Goal: Task Accomplishment & Management: Manage account settings

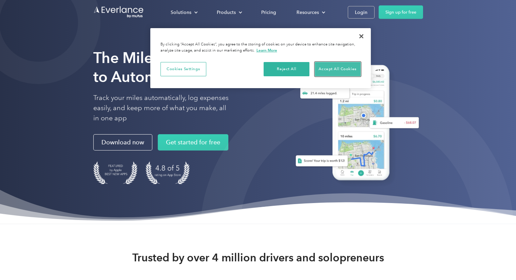
click at [326, 67] on button "Accept All Cookies" at bounding box center [338, 69] width 46 height 14
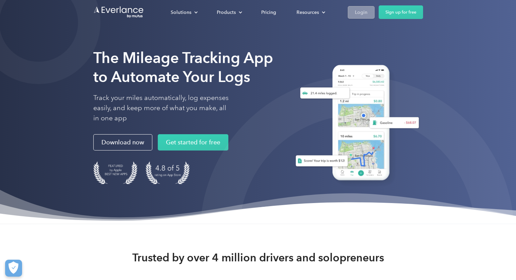
click at [363, 13] on div "Login" at bounding box center [361, 12] width 13 height 8
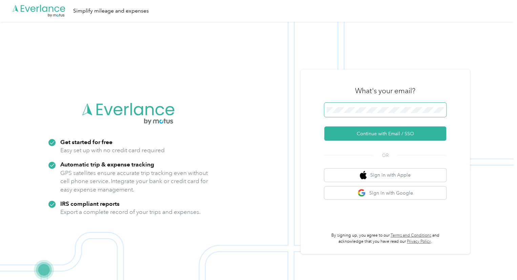
click at [354, 106] on span at bounding box center [385, 110] width 122 height 14
click at [369, 128] on button "Continue with Email / SSO" at bounding box center [385, 133] width 122 height 14
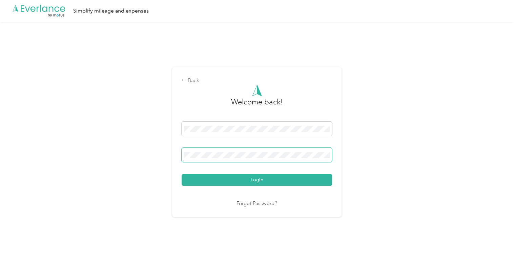
click at [182, 174] on button "Login" at bounding box center [257, 180] width 150 height 12
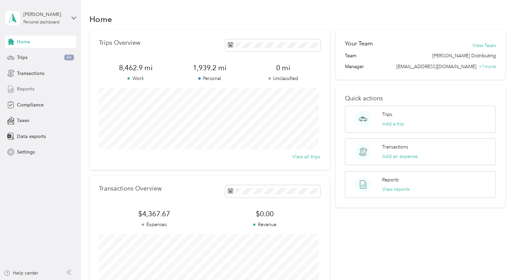
click at [25, 88] on span "Reports" at bounding box center [25, 88] width 17 height 7
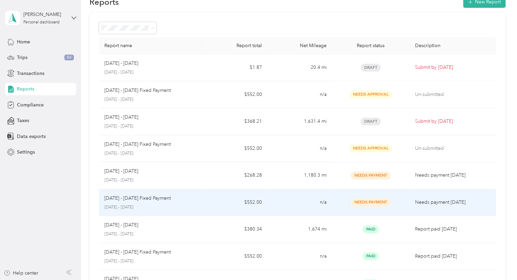
scroll to position [16, 0]
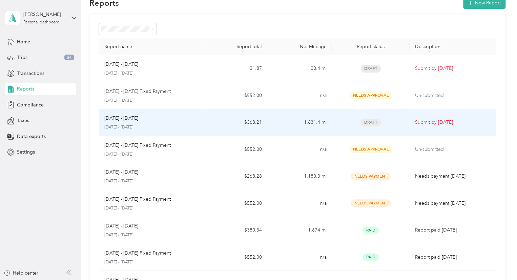
click at [144, 117] on div "[DATE] - [DATE]" at bounding box center [150, 118] width 93 height 7
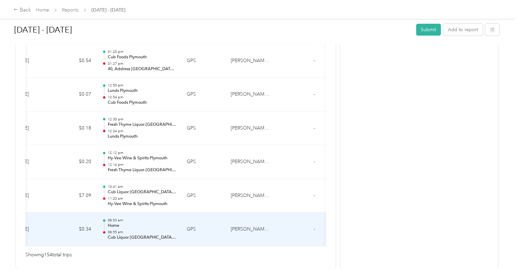
scroll to position [0, 96]
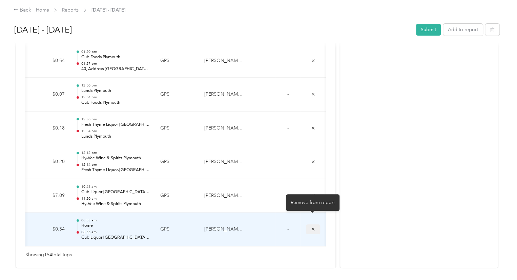
click at [313, 228] on icon "submit" at bounding box center [313, 229] width 3 height 3
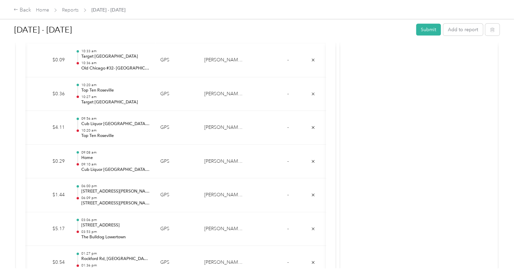
scroll to position [4968, 0]
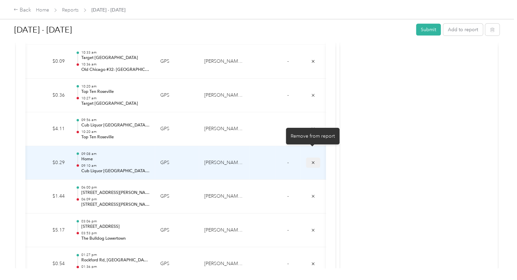
click at [312, 160] on icon "submit" at bounding box center [313, 162] width 5 height 5
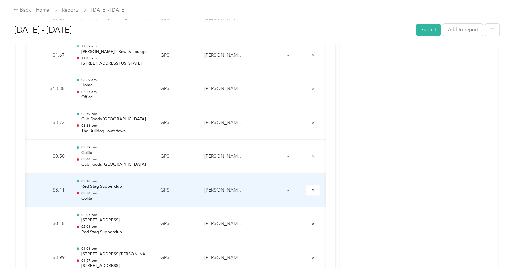
scroll to position [4305, 0]
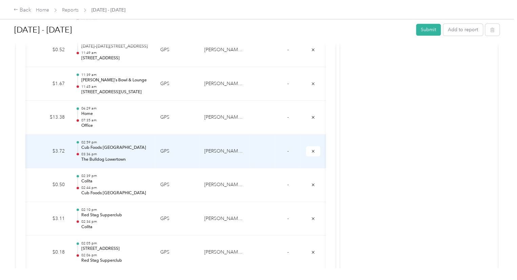
click at [127, 157] on p "The Bulldog Lowertown" at bounding box center [115, 160] width 68 height 6
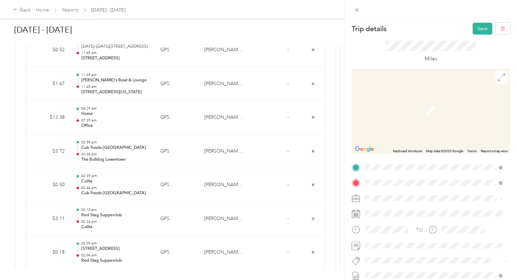
click at [413, 142] on div "Home [STREET_ADDRESS][PERSON_NAME][PERSON_NAME]" at bounding box center [437, 135] width 118 height 14
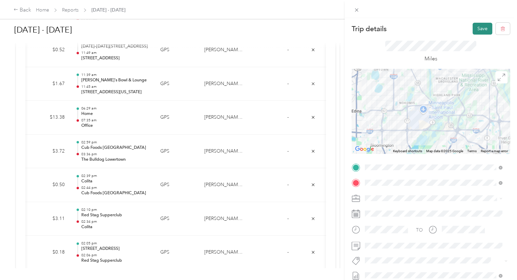
click at [477, 29] on button "Save" at bounding box center [483, 29] width 20 height 12
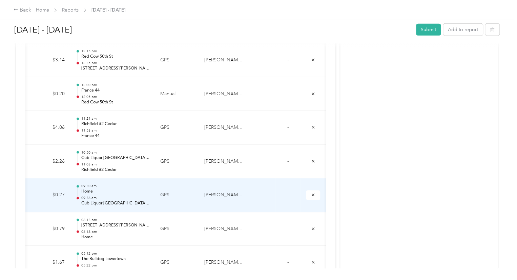
scroll to position [3620, 0]
click at [312, 193] on icon "submit" at bounding box center [313, 195] width 5 height 5
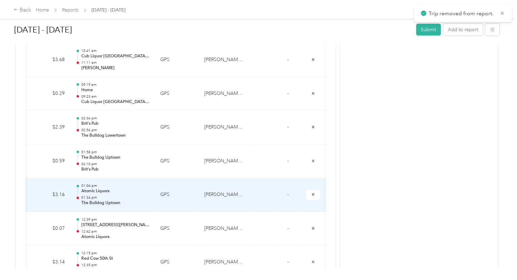
scroll to position [3415, 0]
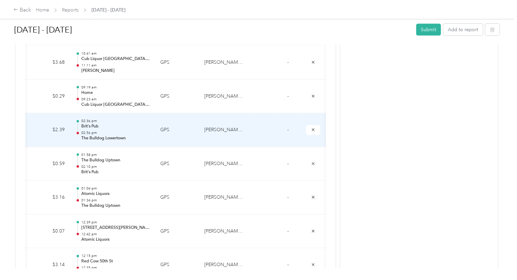
click at [134, 135] on p "The Bulldog Lowertown" at bounding box center [115, 138] width 68 height 6
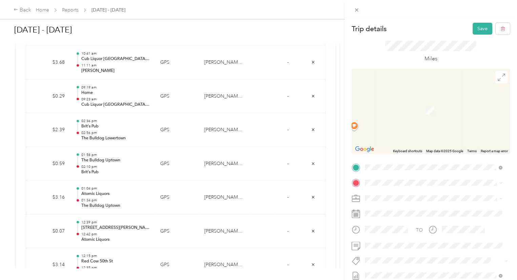
click at [409, 112] on span "[STREET_ADDRESS][PERSON_NAME]" at bounding box center [418, 112] width 81 height 6
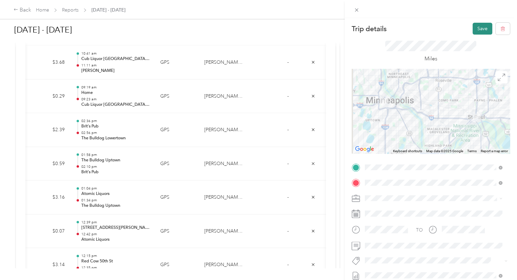
click at [475, 29] on button "Save" at bounding box center [483, 29] width 20 height 12
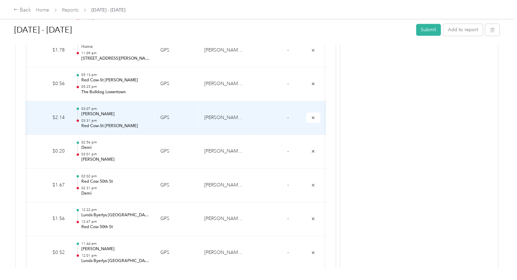
scroll to position [3169, 0]
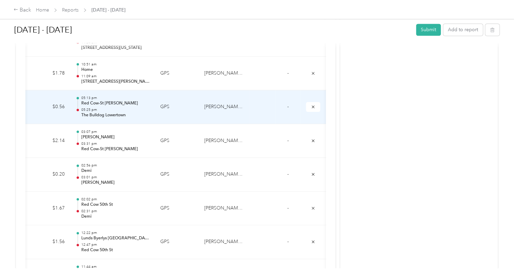
click at [121, 107] on p "05:25 pm" at bounding box center [115, 109] width 68 height 5
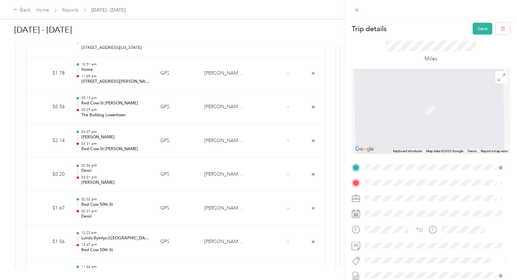
click at [400, 131] on div "Home" at bounding box center [437, 130] width 118 height 6
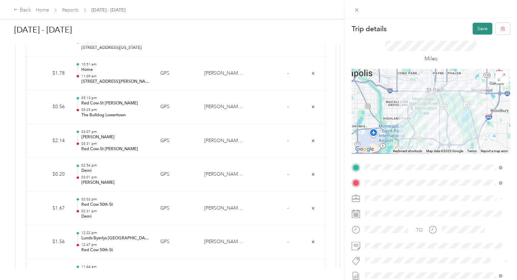
click at [475, 29] on button "Save" at bounding box center [483, 29] width 20 height 12
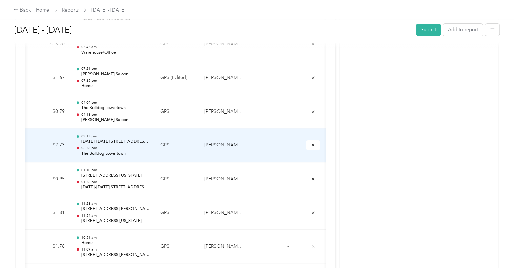
scroll to position [2994, 0]
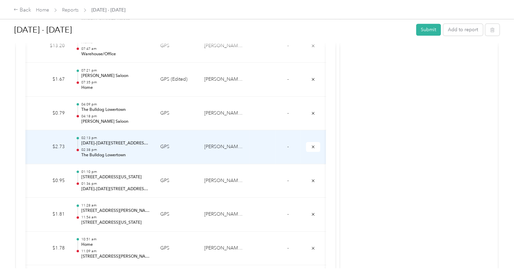
click at [118, 152] on p "The Bulldog Lowertown" at bounding box center [115, 155] width 68 height 6
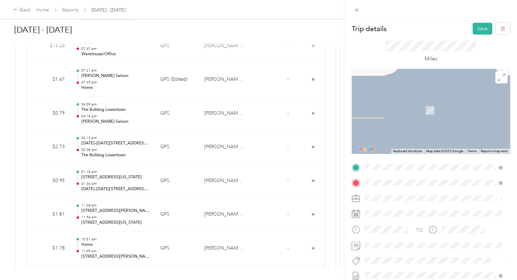
click at [418, 115] on li "TEAM Burger Moe's [STREET_ADDRESS][PERSON_NAME]" at bounding box center [434, 108] width 142 height 24
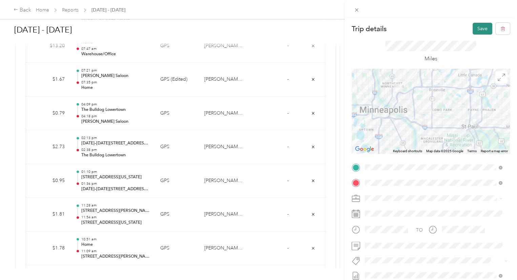
click at [473, 29] on button "Save" at bounding box center [483, 29] width 20 height 12
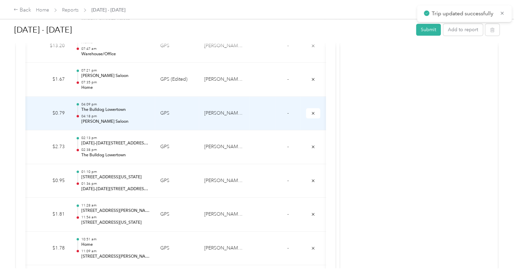
click at [111, 114] on p "04:18 pm" at bounding box center [115, 116] width 68 height 5
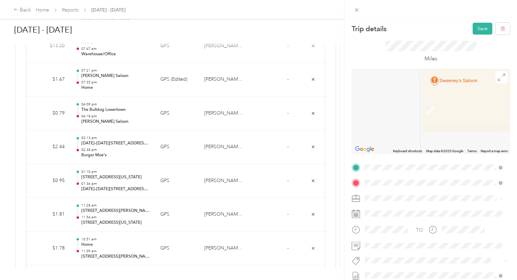
click at [428, 202] on span "[STREET_ADDRESS][PERSON_NAME]" at bounding box center [418, 204] width 81 height 6
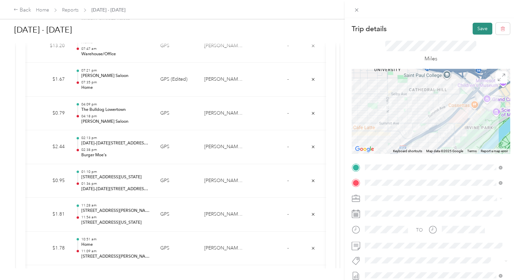
click at [473, 28] on button "Save" at bounding box center [483, 29] width 20 height 12
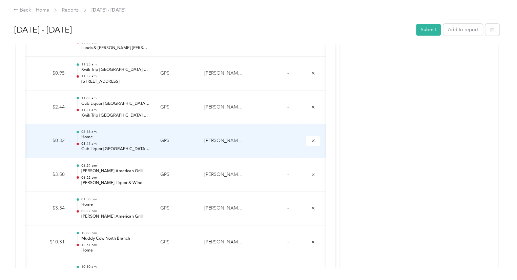
scroll to position [2730, 0]
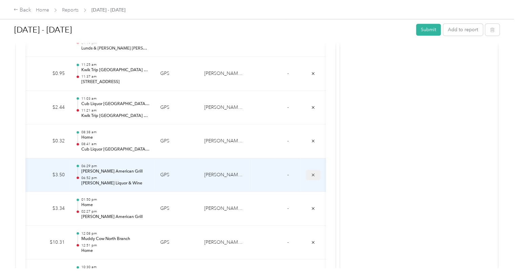
click at [311, 173] on icon "submit" at bounding box center [313, 175] width 5 height 5
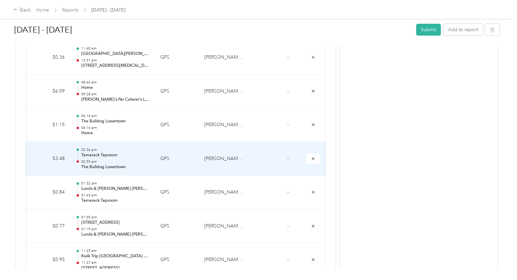
scroll to position [2543, 0]
click at [101, 165] on p "The Bulldog Lowertown" at bounding box center [115, 168] width 68 height 6
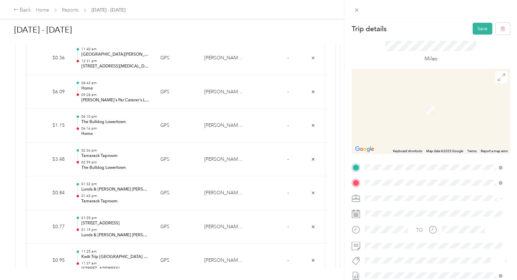
click at [412, 107] on div "TEAM Dark Horse [STREET_ADDRESS][PERSON_NAME]" at bounding box center [418, 108] width 81 height 17
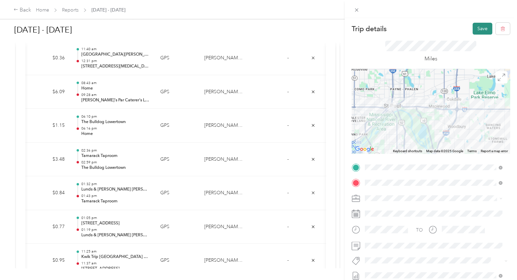
click at [473, 28] on button "Save" at bounding box center [483, 29] width 20 height 12
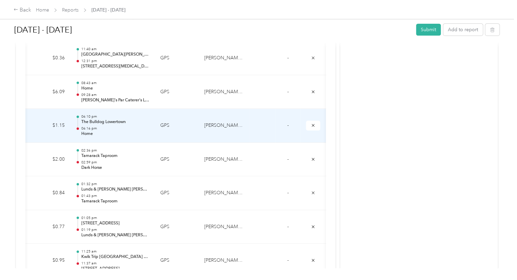
click at [100, 119] on p "The Bulldog Lowertown" at bounding box center [115, 122] width 68 height 6
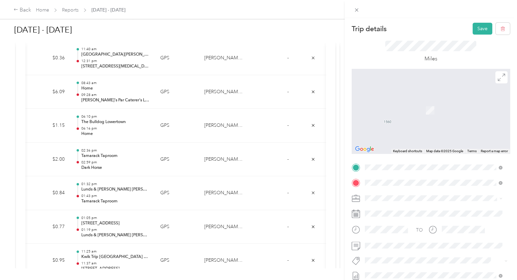
click at [402, 203] on span "[STREET_ADDRESS][PERSON_NAME]" at bounding box center [418, 204] width 81 height 6
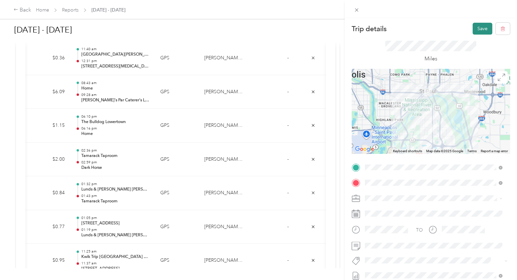
click at [473, 32] on button "Save" at bounding box center [483, 29] width 20 height 12
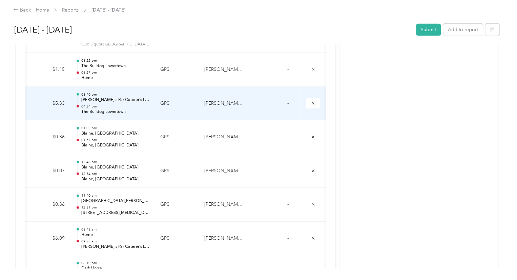
scroll to position [2386, 0]
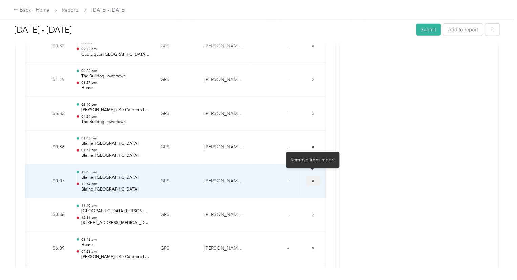
click at [313, 179] on icon "submit" at bounding box center [313, 181] width 5 height 5
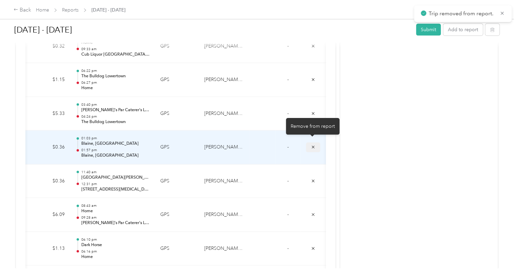
click at [314, 145] on icon "submit" at bounding box center [313, 147] width 5 height 5
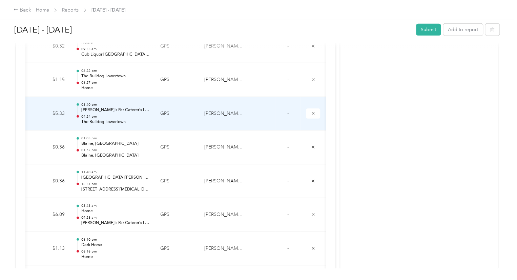
drag, startPoint x: 98, startPoint y: 112, endPoint x: 81, endPoint y: 115, distance: 17.0
click at [81, 119] on p "The Bulldog Lowertown" at bounding box center [115, 122] width 68 height 6
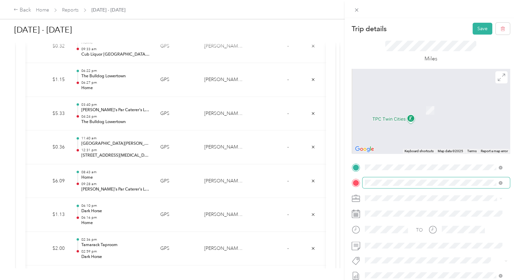
click at [390, 136] on span "[STREET_ADDRESS][PERSON_NAME][PERSON_NAME]" at bounding box center [437, 139] width 118 height 6
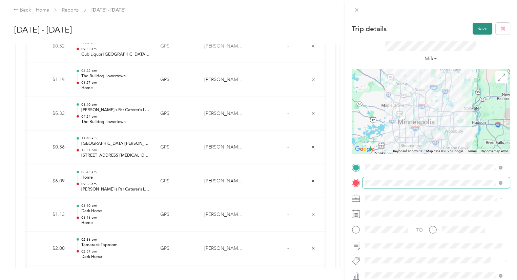
click at [476, 28] on button "Save" at bounding box center [483, 29] width 20 height 12
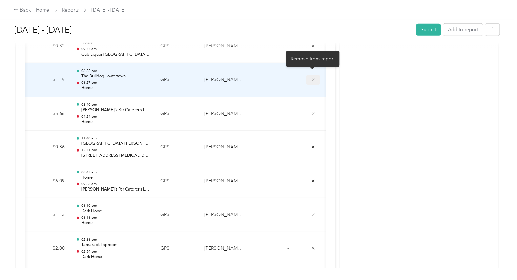
click at [313, 78] on icon "submit" at bounding box center [313, 79] width 3 height 3
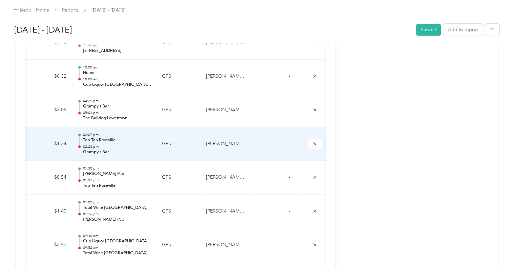
scroll to position [1614, 0]
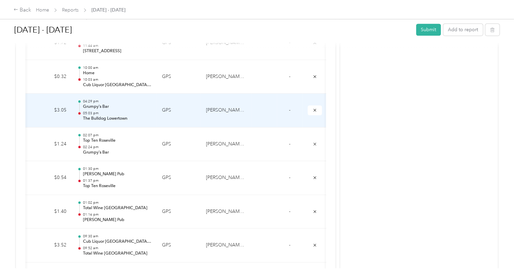
click at [126, 111] on p "05:03 pm" at bounding box center [117, 113] width 68 height 5
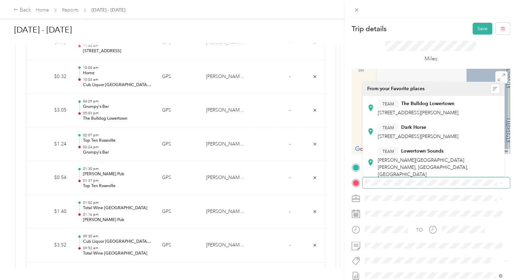
click at [414, 186] on span at bounding box center [436, 182] width 147 height 11
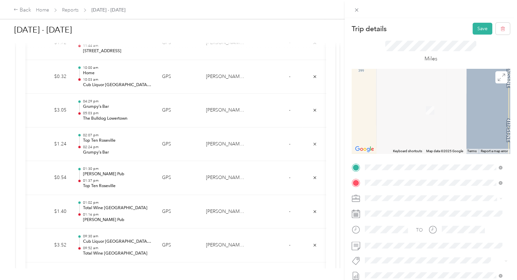
click at [390, 135] on div "Home [STREET_ADDRESS][PERSON_NAME][PERSON_NAME]" at bounding box center [437, 135] width 118 height 14
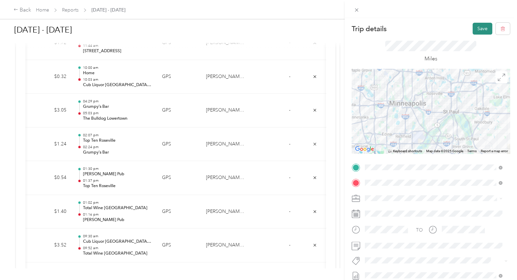
click at [475, 29] on button "Save" at bounding box center [483, 29] width 20 height 12
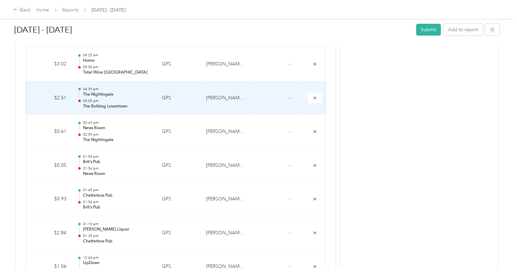
scroll to position [1323, 0]
click at [98, 104] on p "The Bulldog Lowertown" at bounding box center [117, 106] width 68 height 6
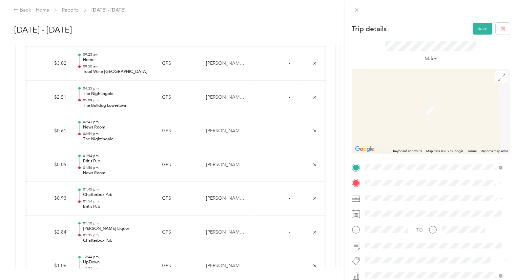
click at [400, 132] on div "Home" at bounding box center [437, 131] width 118 height 6
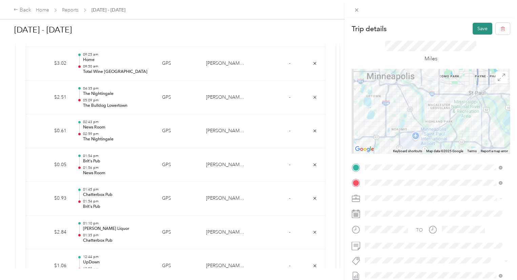
click at [475, 30] on button "Save" at bounding box center [483, 29] width 20 height 12
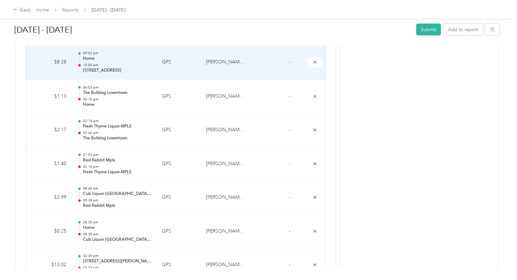
scroll to position [649, 0]
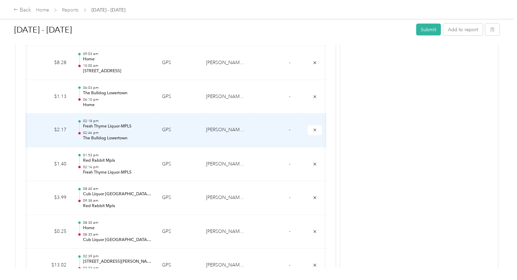
click at [122, 137] on p "The Bulldog Lowertown" at bounding box center [117, 139] width 68 height 6
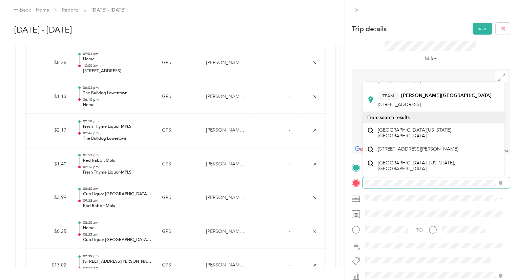
scroll to position [0, 0]
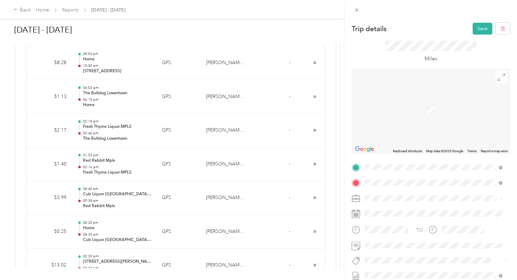
click at [405, 113] on span "[STREET_ADDRESS][PERSON_NAME]" at bounding box center [418, 113] width 81 height 6
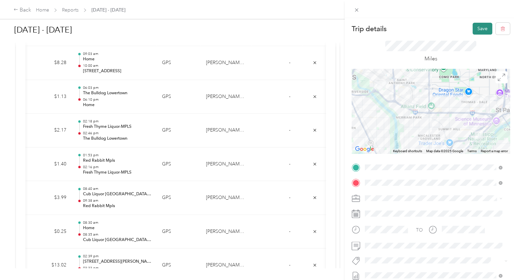
click at [476, 31] on button "Save" at bounding box center [483, 29] width 20 height 12
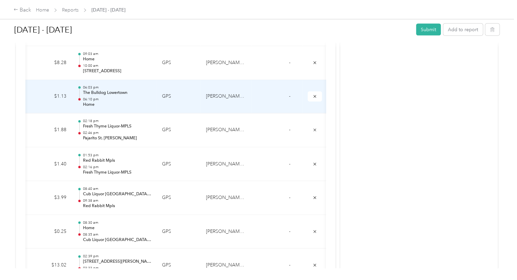
click at [103, 97] on p "06:10 pm" at bounding box center [117, 99] width 68 height 5
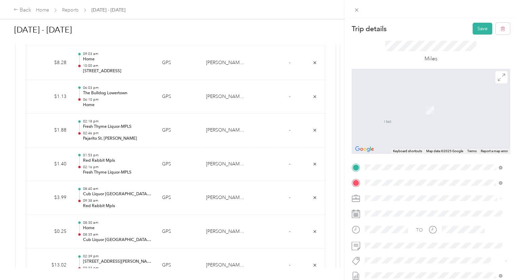
click at [409, 198] on div "TEAM [GEOGRAPHIC_DATA][PERSON_NAME] [STREET_ADDRESS][PERSON_NAME]" at bounding box center [422, 199] width 89 height 17
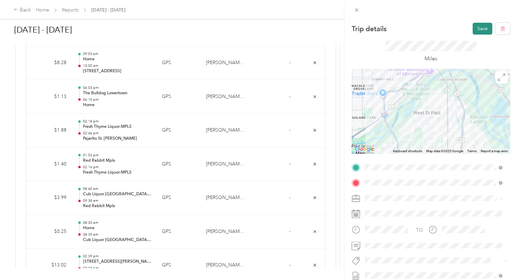
click at [480, 29] on button "Save" at bounding box center [483, 29] width 20 height 12
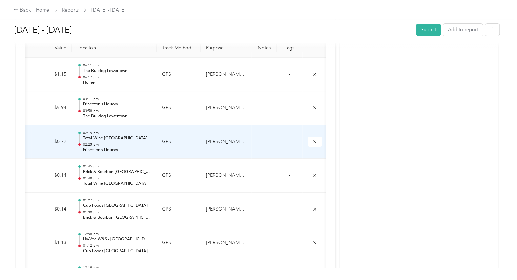
scroll to position [199, 0]
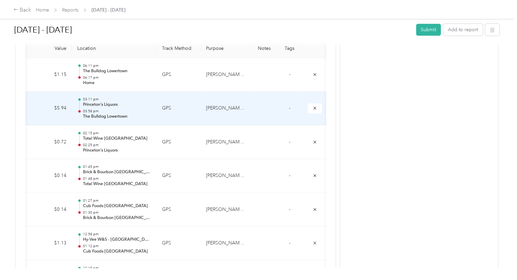
click at [126, 111] on p "03:58 pm" at bounding box center [117, 111] width 68 height 5
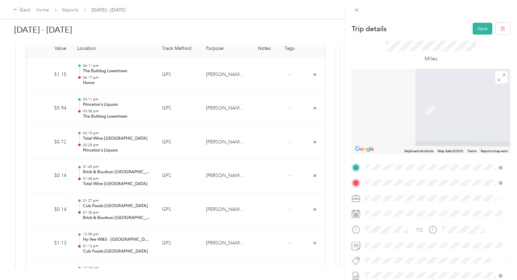
click at [397, 141] on span "[STREET_ADDRESS][PERSON_NAME][PERSON_NAME]" at bounding box center [437, 139] width 118 height 6
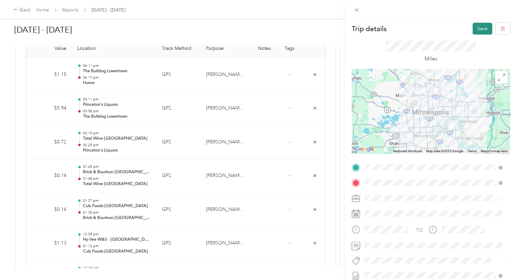
click at [476, 28] on button "Save" at bounding box center [483, 29] width 20 height 12
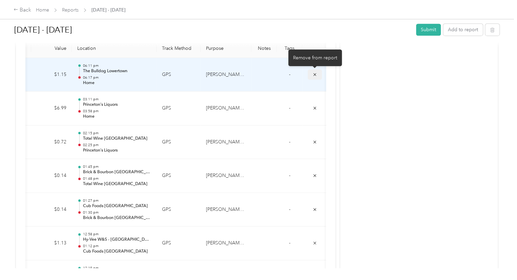
click at [316, 73] on icon "submit" at bounding box center [315, 74] width 3 height 3
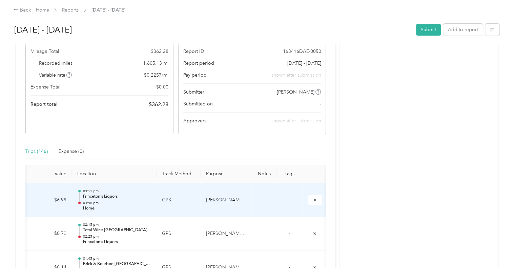
scroll to position [0, 0]
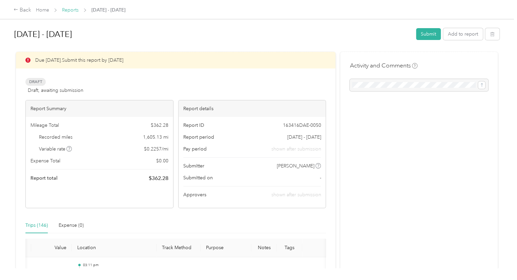
click at [69, 12] on link "Reports" at bounding box center [70, 10] width 17 height 6
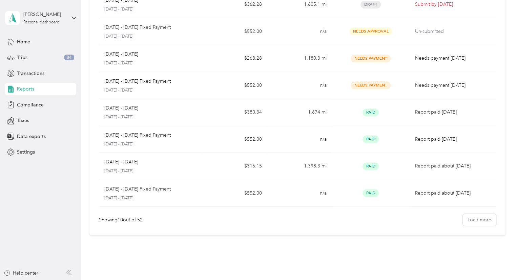
scroll to position [159, 0]
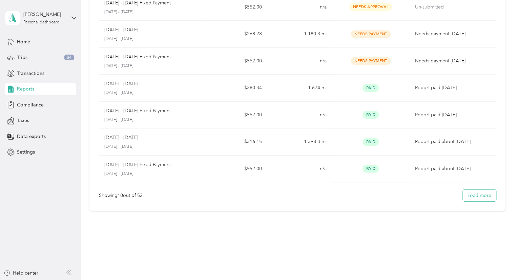
click at [474, 196] on button "Load more" at bounding box center [479, 195] width 33 height 12
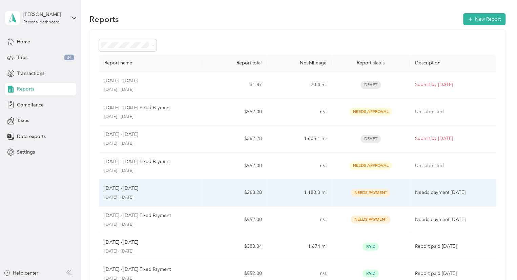
scroll to position [245, 0]
